Goal: Navigation & Orientation: Find specific page/section

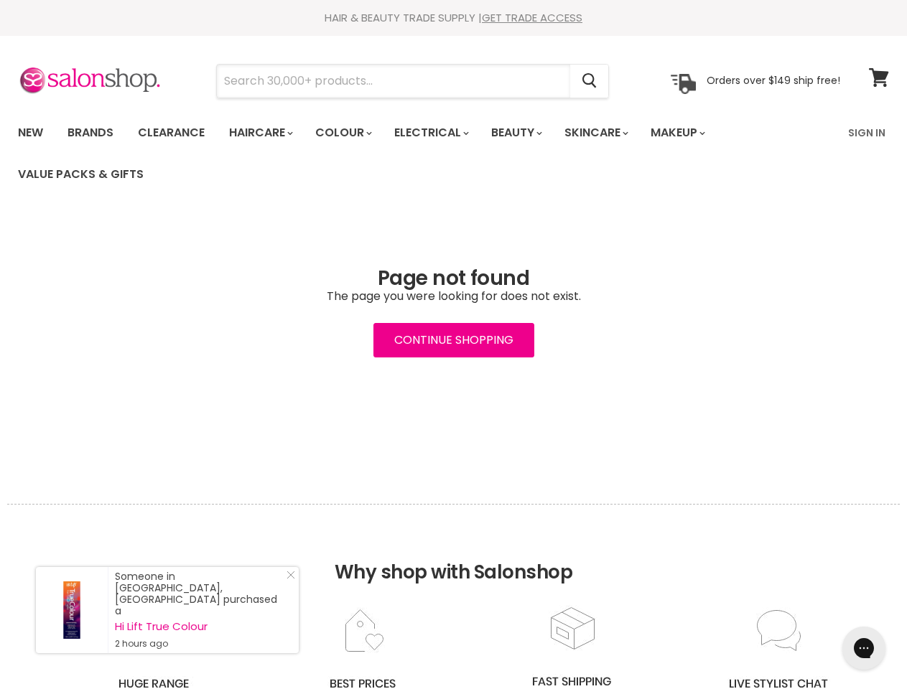
click at [394, 81] on input "Search" at bounding box center [393, 81] width 353 height 33
click at [590, 81] on icon "Search" at bounding box center [589, 81] width 14 height 15
click at [265, 133] on link "Haircare" at bounding box center [259, 133] width 83 height 30
